Goal: Task Accomplishment & Management: Manage account settings

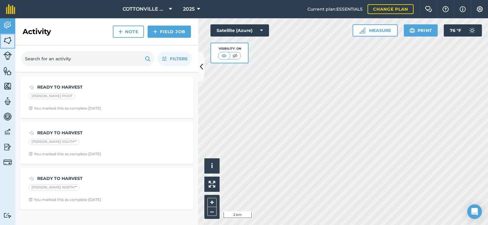
click at [12, 41] on img at bounding box center [7, 40] width 9 height 9
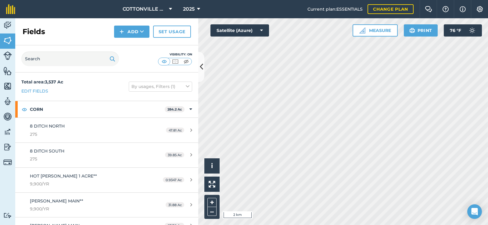
click at [52, 29] on div "Fields Add Set usage" at bounding box center [106, 31] width 183 height 27
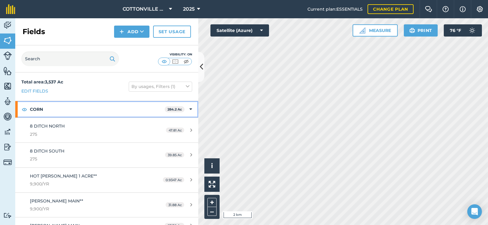
click at [104, 112] on strong "CORN" at bounding box center [97, 109] width 135 height 16
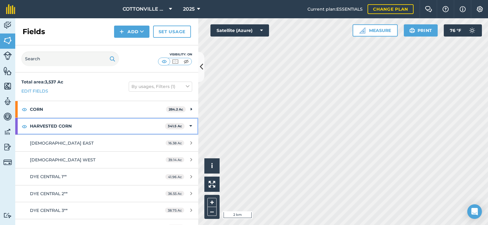
click at [103, 126] on strong "HARVESTED CORN" at bounding box center [97, 126] width 135 height 16
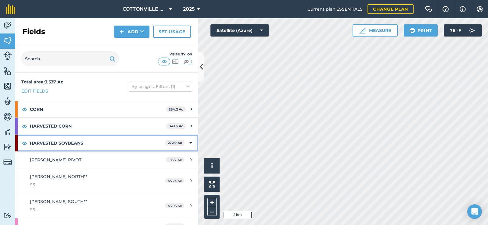
click at [96, 141] on strong "HARVESTED SOYBEANS" at bounding box center [97, 143] width 135 height 16
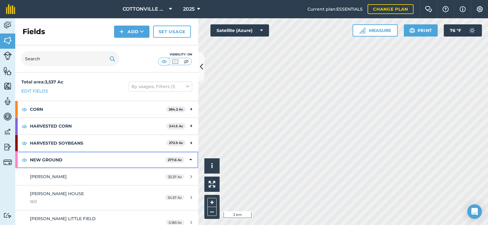
click at [92, 155] on strong "NEW GROUND" at bounding box center [97, 160] width 135 height 16
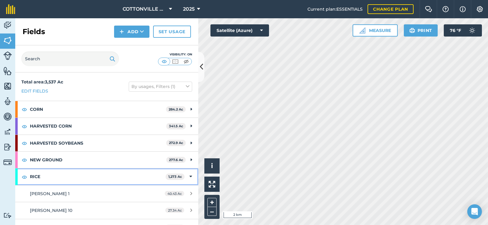
click at [83, 176] on strong "RICE" at bounding box center [98, 177] width 136 height 16
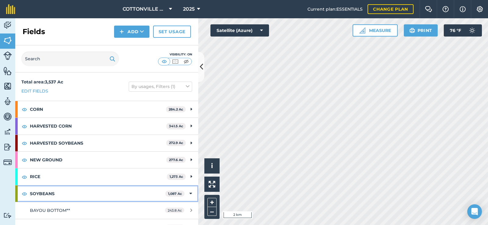
click at [77, 192] on strong "SOYBEANS" at bounding box center [97, 194] width 135 height 16
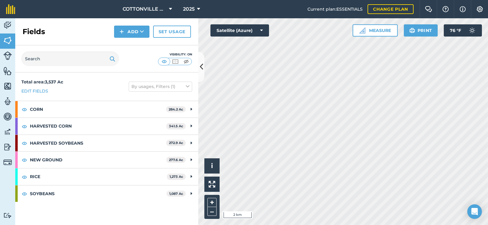
click at [92, 88] on div "Total area : 3,537 Ac Edit fields By usages, Filters (1)" at bounding box center [106, 87] width 183 height 28
click at [200, 66] on icon at bounding box center [201, 67] width 3 height 11
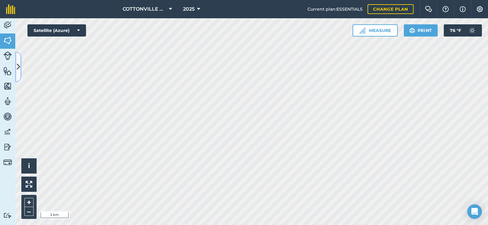
click at [15, 52] on button at bounding box center [18, 67] width 6 height 30
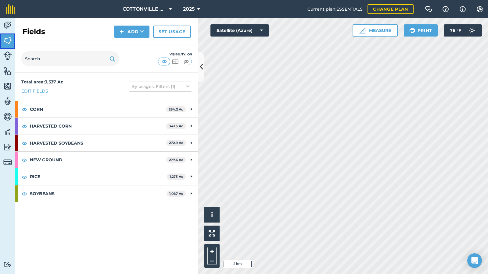
click at [9, 41] on img at bounding box center [7, 40] width 9 height 9
click at [68, 27] on div "Fields Add Set usage" at bounding box center [106, 31] width 183 height 27
click at [202, 64] on icon at bounding box center [201, 67] width 3 height 11
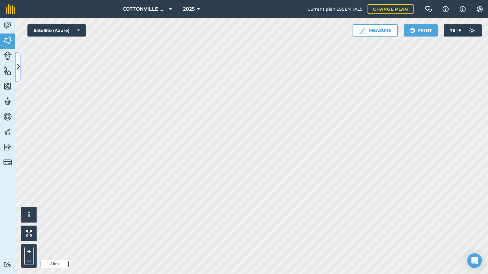
click at [15, 52] on button at bounding box center [18, 67] width 6 height 30
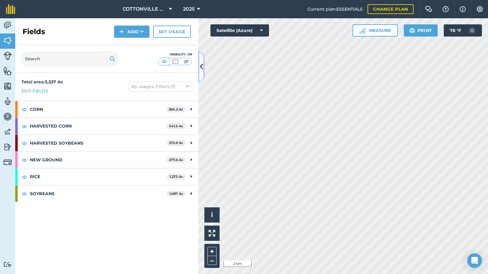
click at [198, 52] on button at bounding box center [201, 67] width 6 height 30
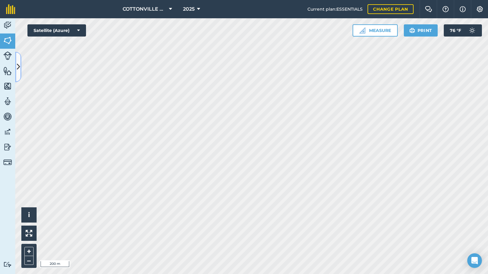
click at [18, 67] on icon at bounding box center [18, 67] width 3 height 11
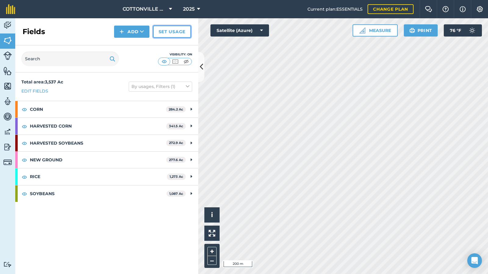
click at [179, 30] on link "Set usage" at bounding box center [172, 32] width 38 height 12
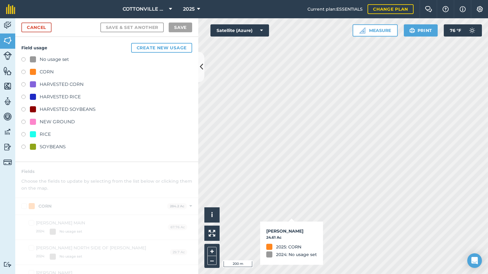
checkbox input "true"
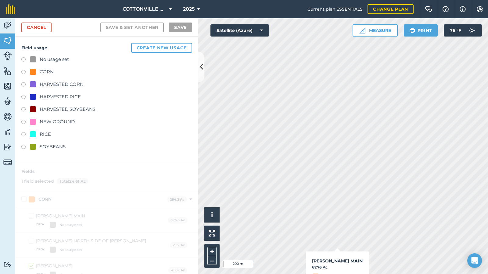
checkbox input "true"
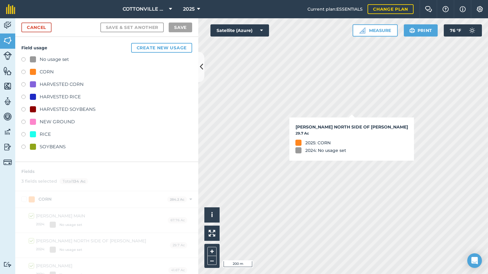
checkbox input "true"
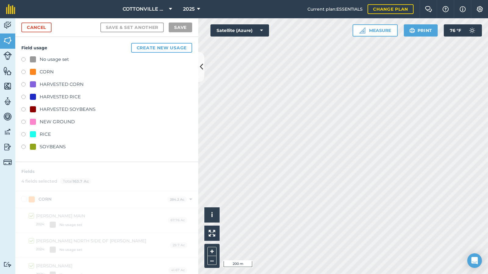
click at [79, 82] on div "HARVESTED CORN" at bounding box center [62, 84] width 44 height 7
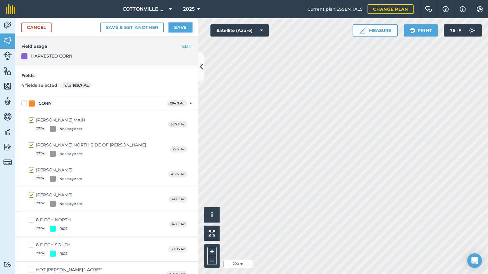
click at [174, 26] on button "Save" at bounding box center [180, 28] width 23 height 10
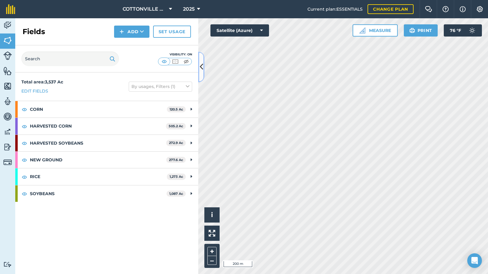
click at [202, 65] on icon at bounding box center [201, 67] width 3 height 11
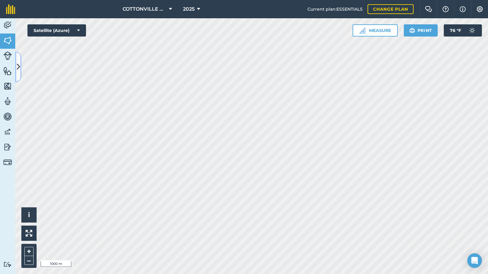
click at [18, 62] on icon at bounding box center [18, 67] width 3 height 11
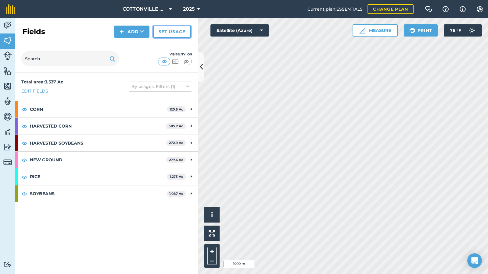
click at [166, 33] on link "Set usage" at bounding box center [172, 32] width 38 height 12
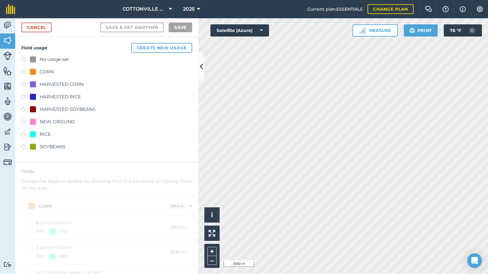
click at [76, 82] on div "HARVESTED CORN" at bounding box center [62, 84] width 44 height 7
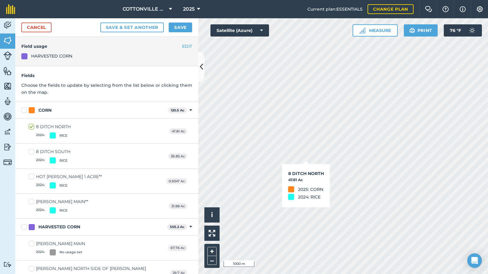
checkbox input "true"
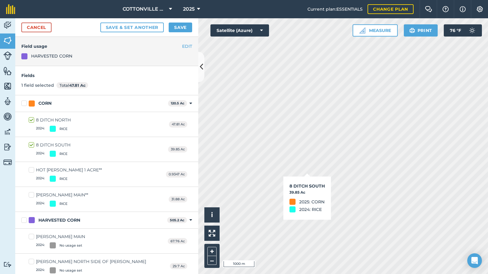
checkbox input "true"
click at [173, 27] on button "Save" at bounding box center [180, 28] width 23 height 10
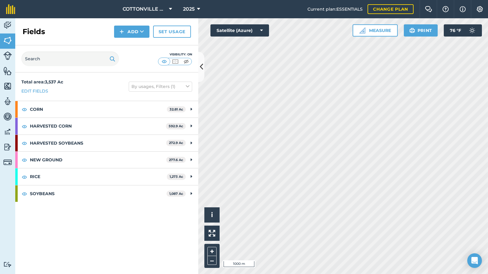
click at [134, 57] on div "Visibility: On" at bounding box center [106, 58] width 183 height 27
click at [169, 30] on link "Set usage" at bounding box center [172, 32] width 38 height 12
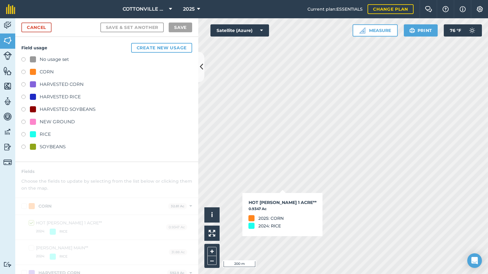
checkbox input "true"
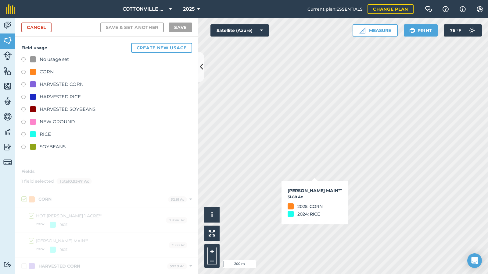
checkbox input "true"
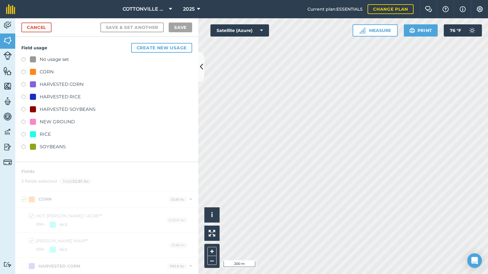
drag, startPoint x: 50, startPoint y: 83, endPoint x: 55, endPoint y: 81, distance: 5.4
click at [50, 83] on div "HARVESTED CORN" at bounding box center [62, 84] width 44 height 7
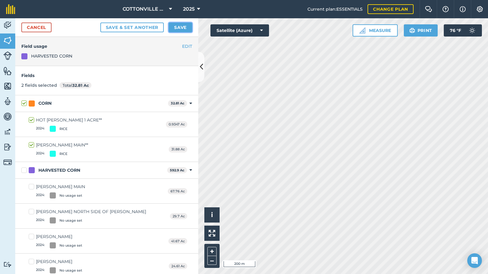
click at [180, 23] on button "Save" at bounding box center [180, 28] width 23 height 10
